Goal: Task Accomplishment & Management: Use online tool/utility

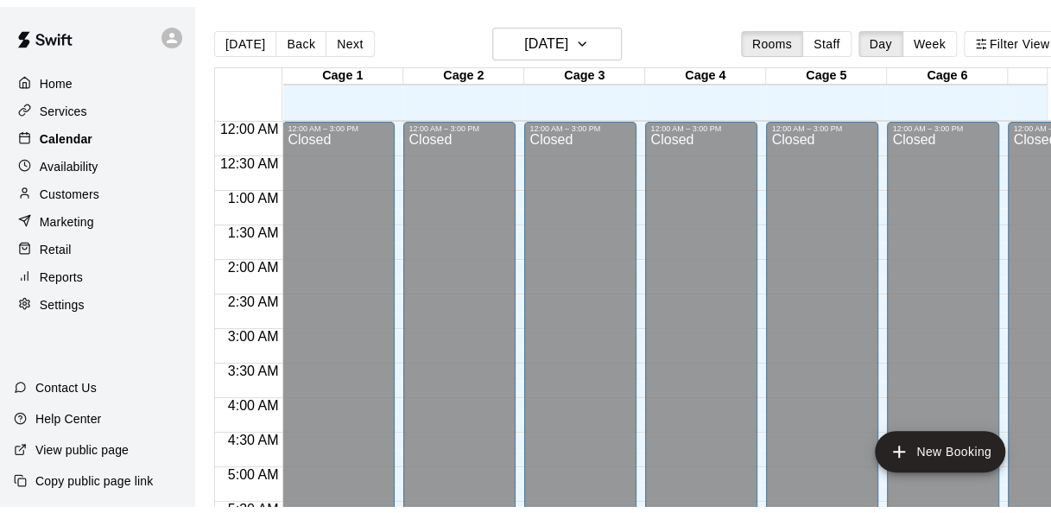
scroll to position [1170, 0]
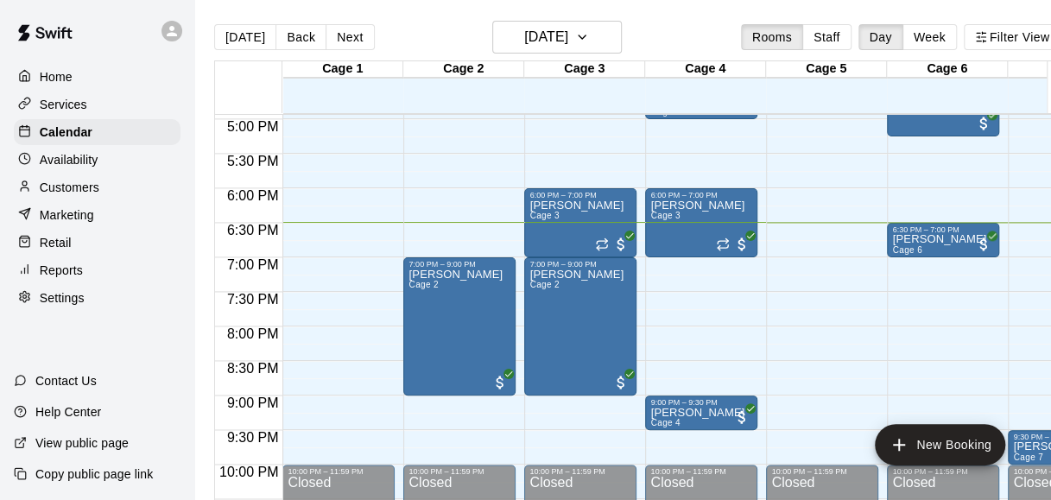
click at [88, 103] on div "Services" at bounding box center [97, 105] width 167 height 26
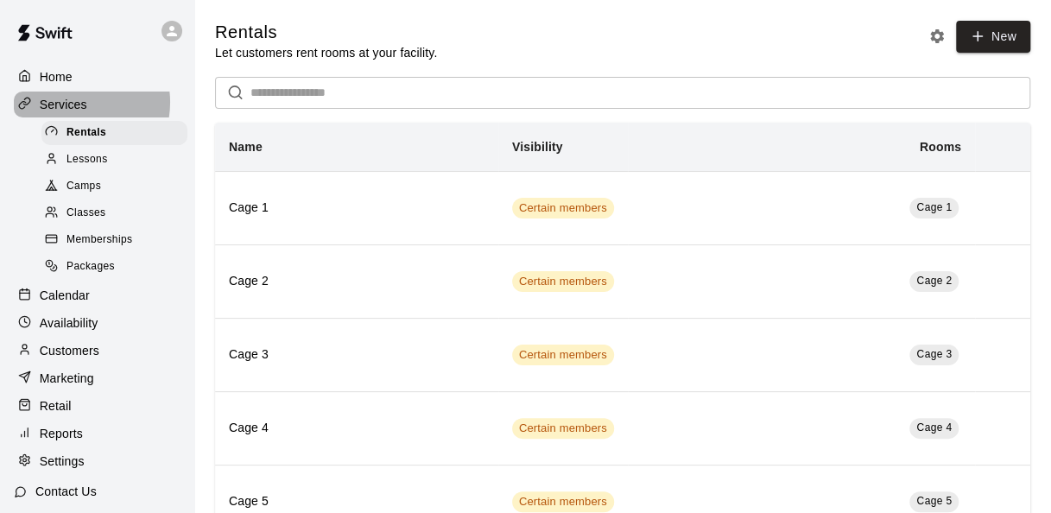
click at [71, 104] on p "Services" at bounding box center [63, 104] width 47 height 17
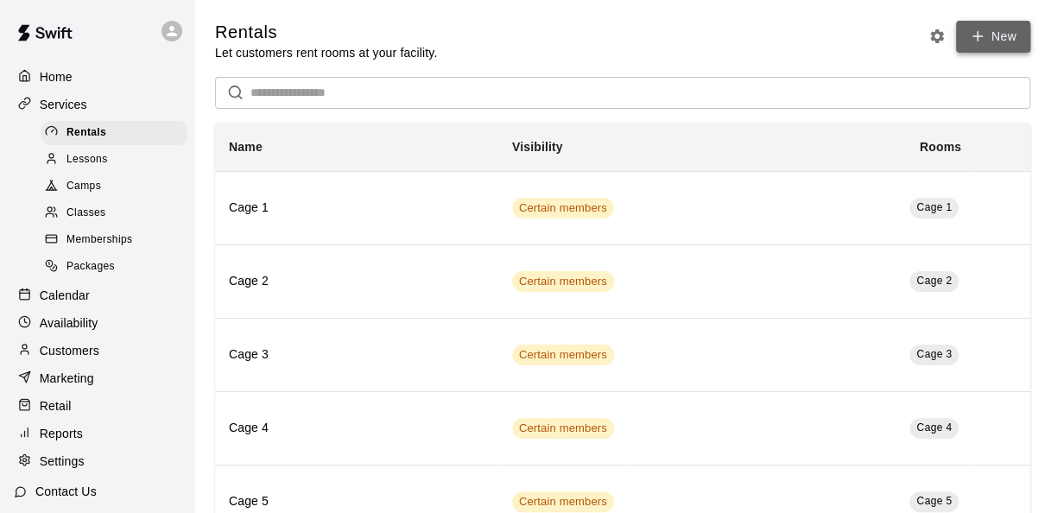
click at [992, 44] on link "New" at bounding box center [993, 37] width 74 height 32
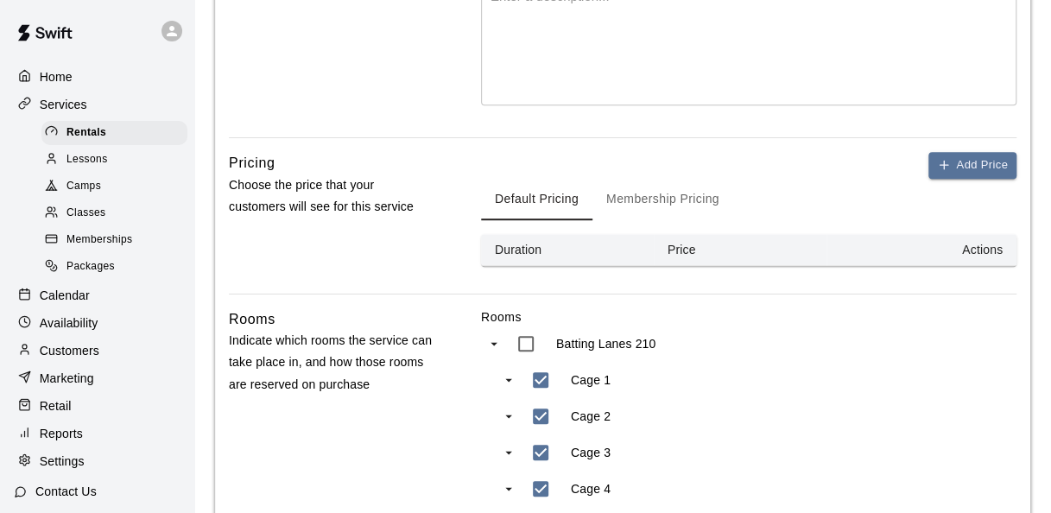
scroll to position [444, 0]
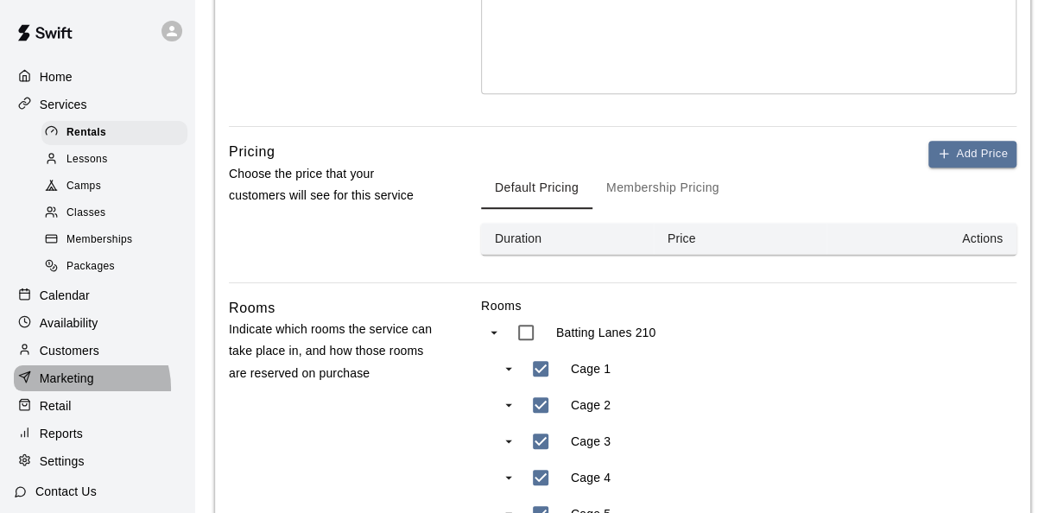
click at [79, 391] on div "Marketing" at bounding box center [97, 378] width 167 height 26
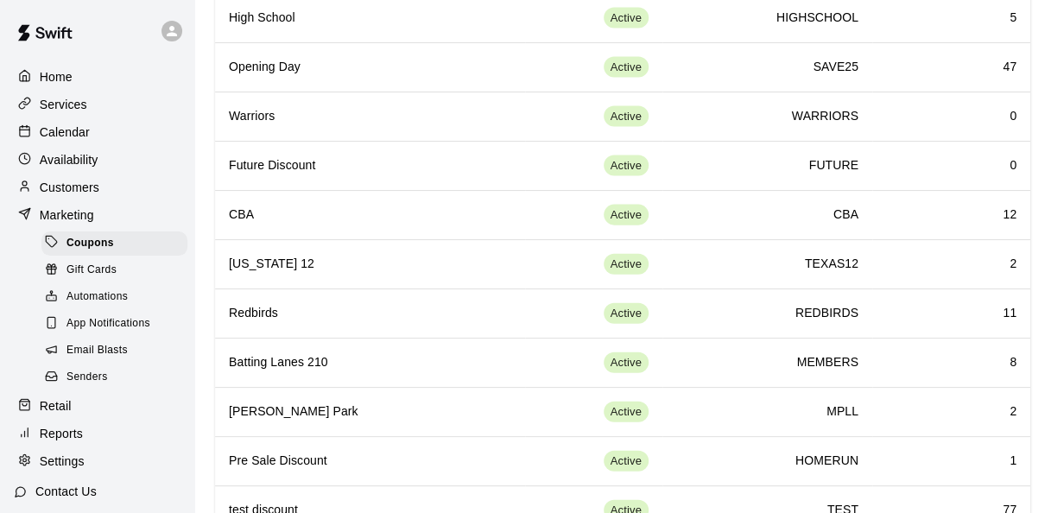
scroll to position [1794, 0]
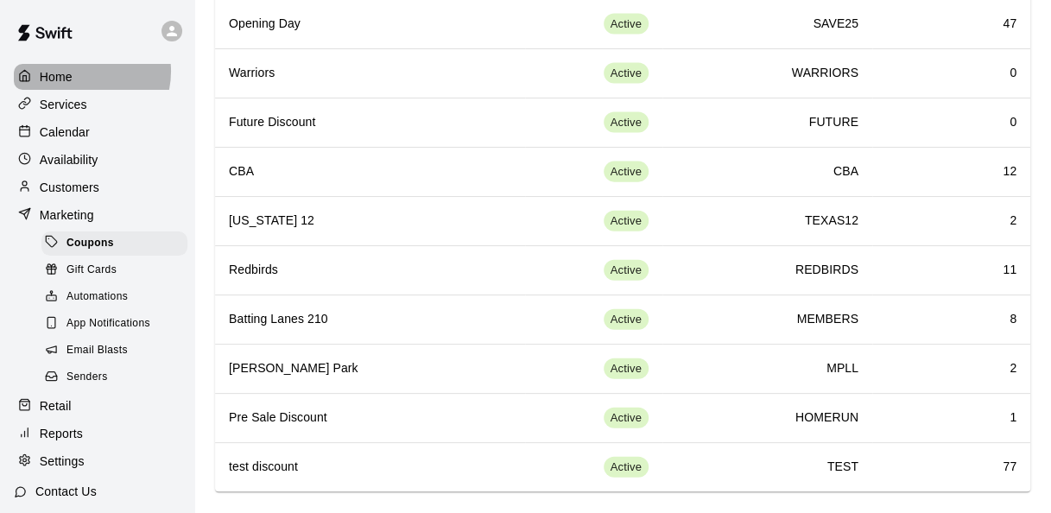
click at [79, 71] on div "Home" at bounding box center [97, 77] width 167 height 26
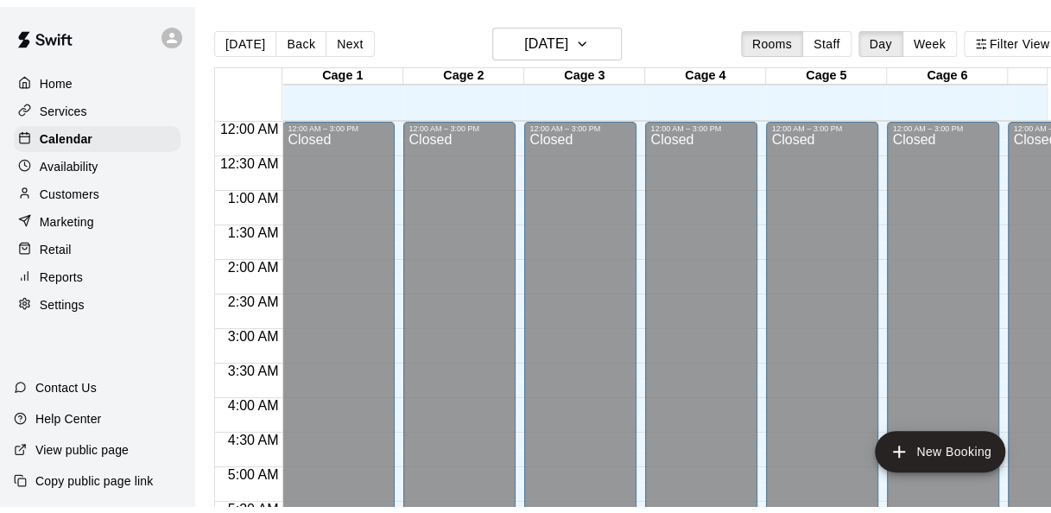
scroll to position [1188, 0]
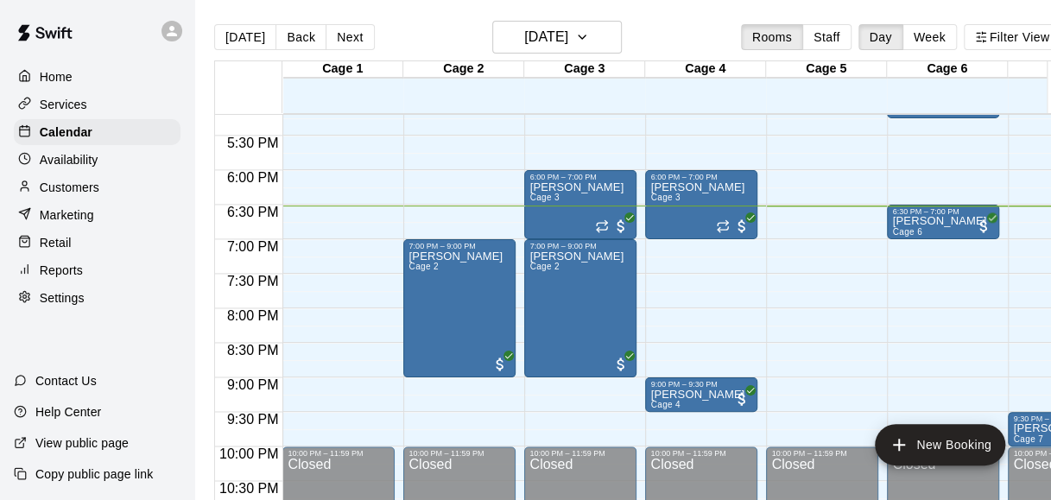
click at [68, 241] on p "Retail" at bounding box center [56, 242] width 32 height 17
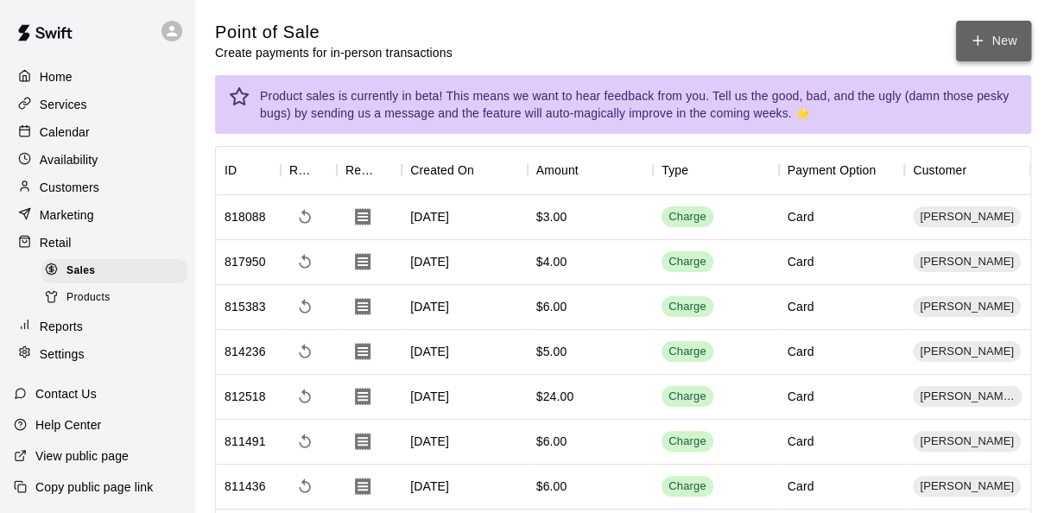
click at [1021, 26] on button "New" at bounding box center [993, 41] width 74 height 41
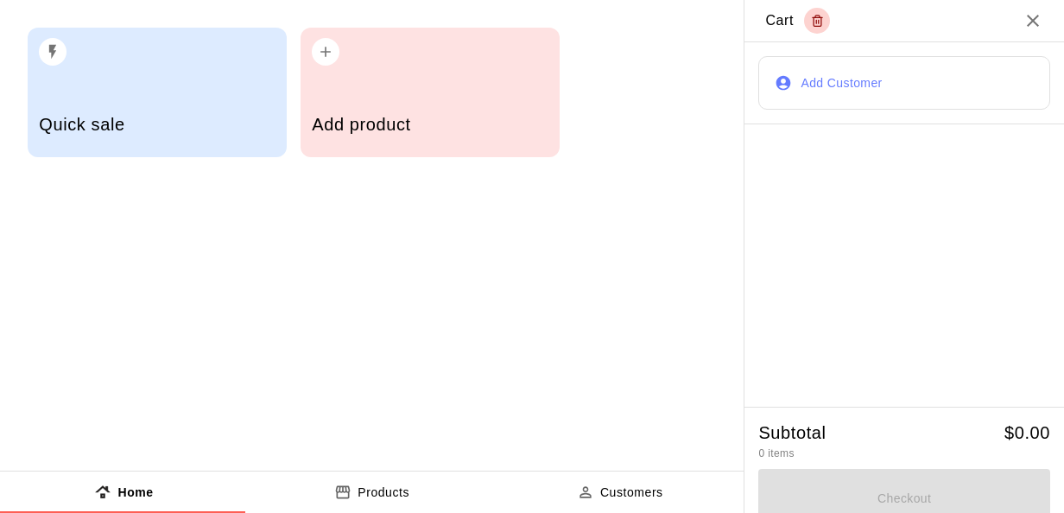
click at [340, 100] on div "Add product" at bounding box center [430, 126] width 236 height 61
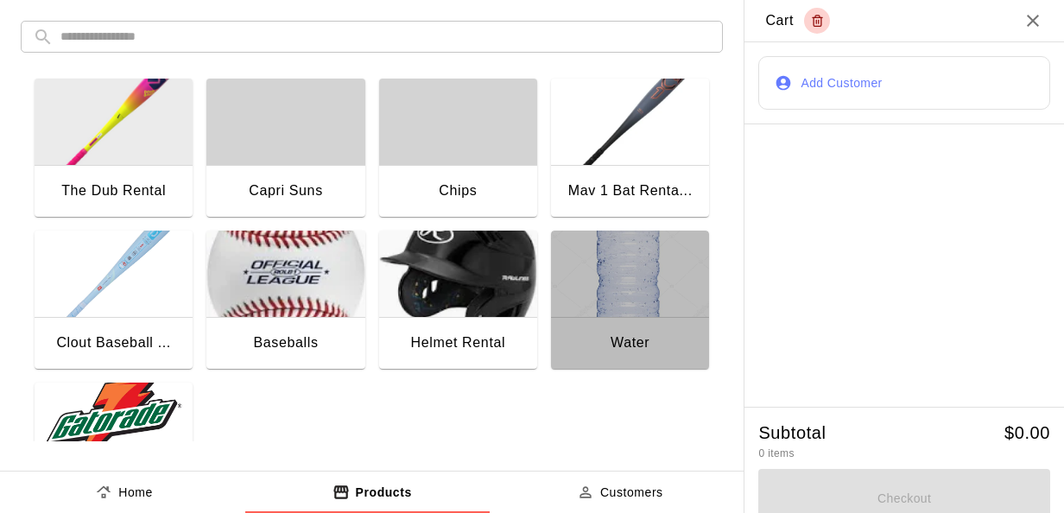
click at [617, 326] on div "Water" at bounding box center [630, 344] width 158 height 55
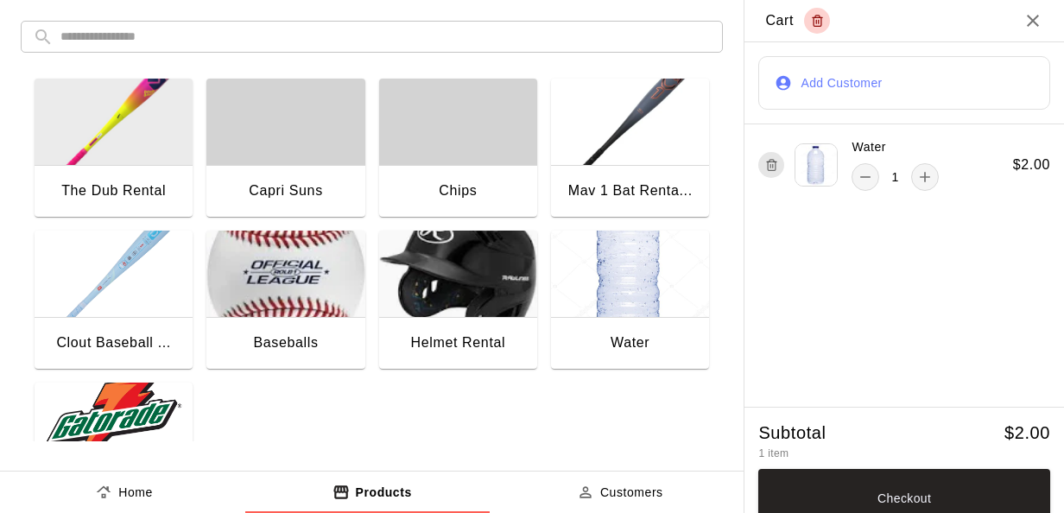
scroll to position [16, 0]
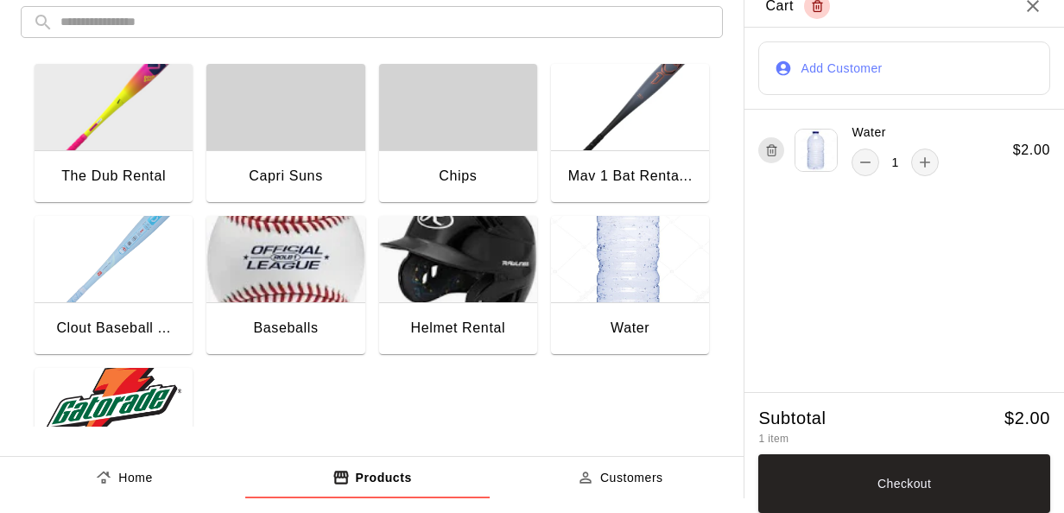
click at [907, 277] on div "Water 1 $ 2.00" at bounding box center [903, 251] width 319 height 282
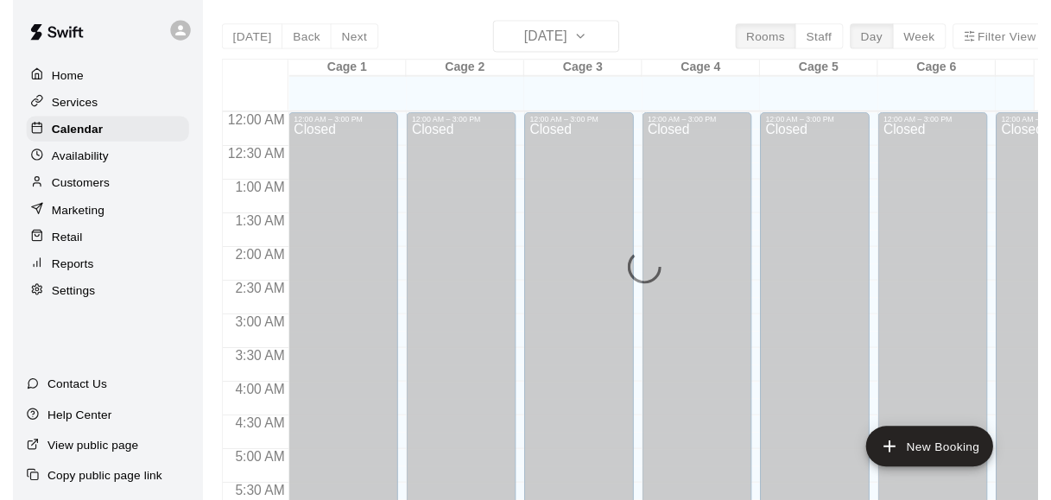
scroll to position [1188, 0]
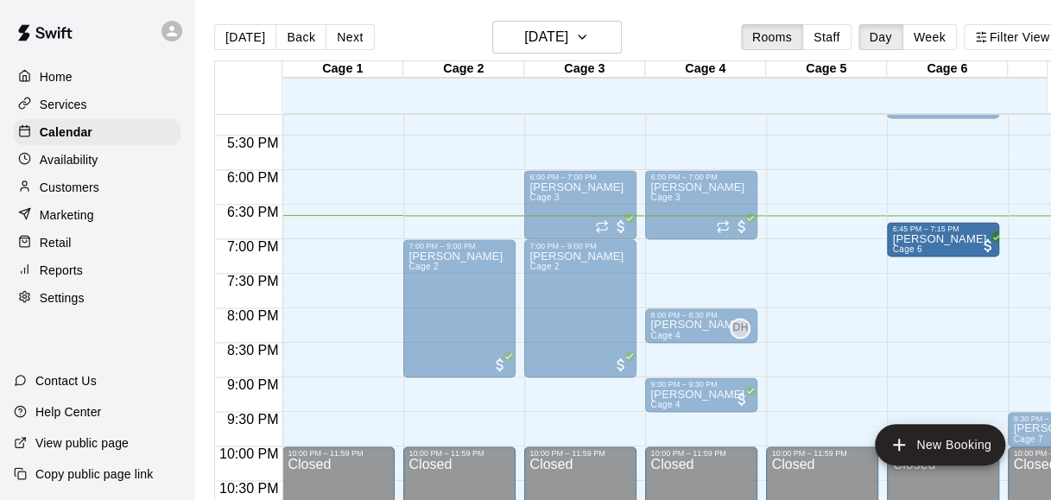
drag, startPoint x: 961, startPoint y: 231, endPoint x: 962, endPoint y: 261, distance: 30.2
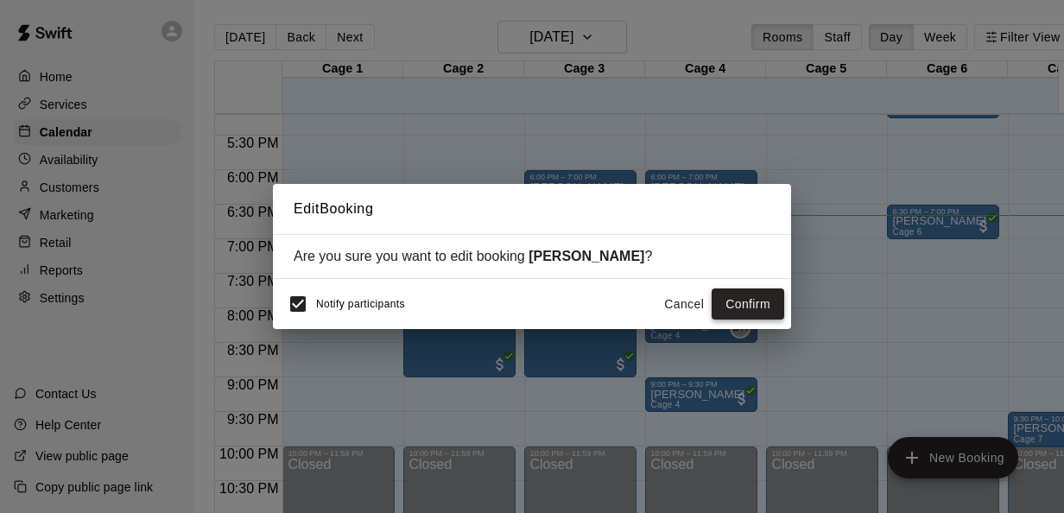
click at [742, 300] on button "Confirm" at bounding box center [748, 304] width 73 height 32
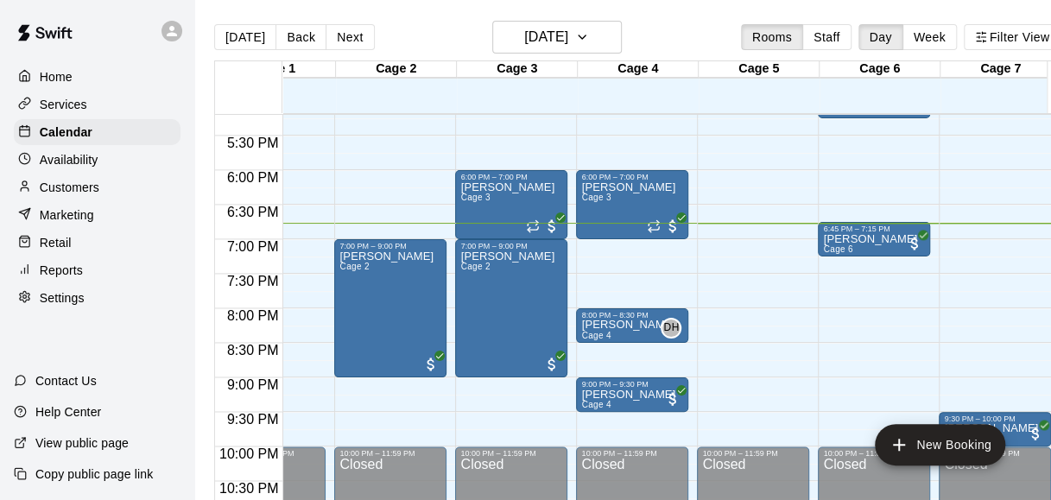
scroll to position [1188, 69]
